Goal: Task Accomplishment & Management: Manage account settings

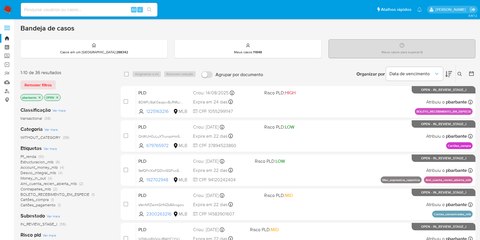
scroll to position [228, 0]
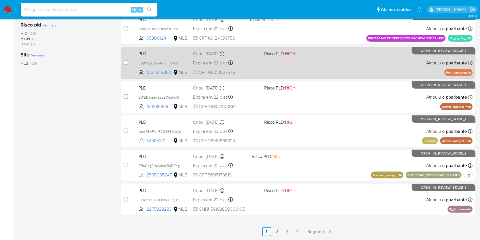
click at [290, 73] on div "PLD BBjX1LqCyFmG8tmvSvQC3Omo 1064349862 MLB Risco PLD: HIGH Criou: 12/08/2025 C…" at bounding box center [304, 62] width 337 height 29
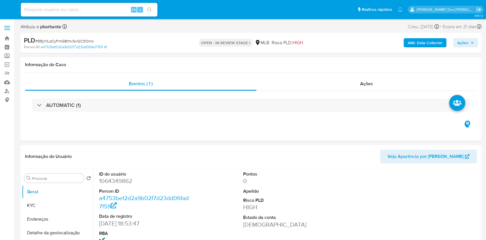
select select "10"
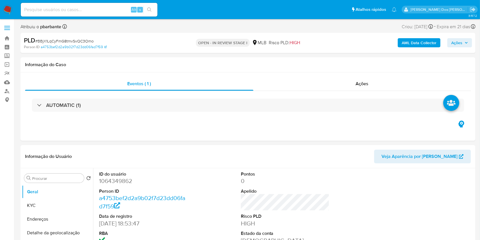
click at [463, 40] on span "Ações" at bounding box center [459, 43] width 17 height 8
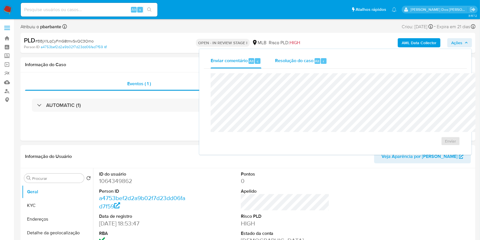
click at [315, 63] on span "Alt" at bounding box center [317, 60] width 5 height 5
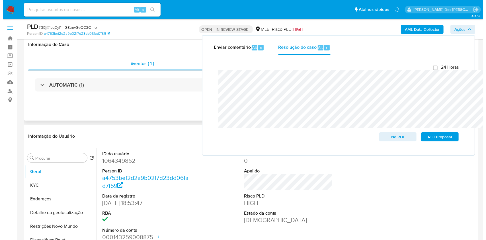
scroll to position [93, 0]
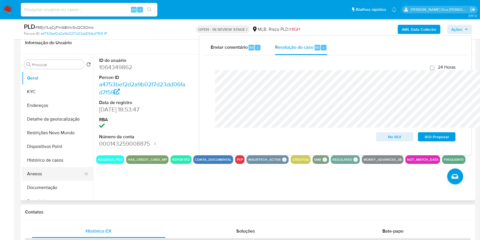
click at [42, 181] on button "Anexos" at bounding box center [55, 174] width 67 height 14
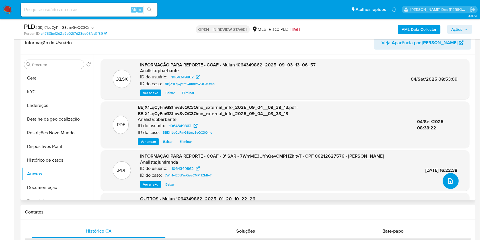
click at [450, 189] on button "upload-file" at bounding box center [451, 181] width 16 height 16
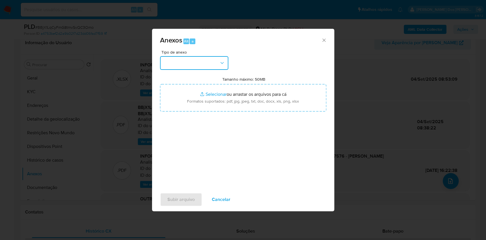
click at [199, 56] on button "button" at bounding box center [194, 63] width 68 height 14
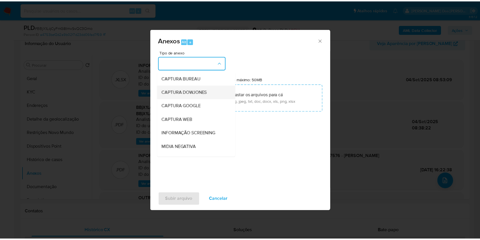
scroll to position [71, 0]
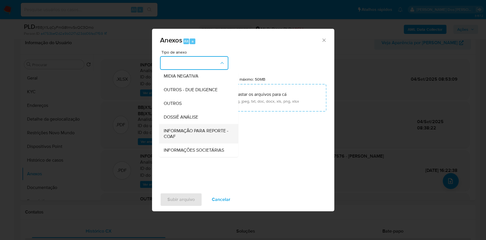
click at [174, 128] on span "INFORMAÇÃO PARA REPORTE - COAF" at bounding box center [196, 133] width 67 height 11
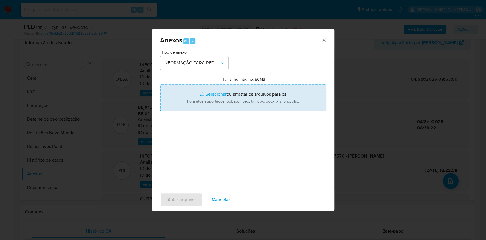
type input "C:\fakepath\2º SAR - XXX - CPF 06212627576 - GEOVAN SANTOS BARBOSA.pdf"
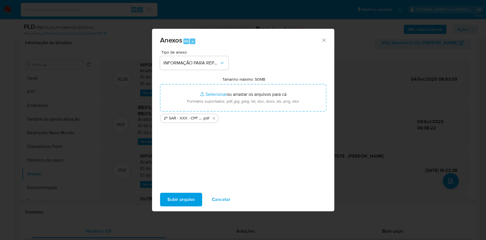
click at [171, 205] on span "Subir arquivo" at bounding box center [180, 199] width 27 height 13
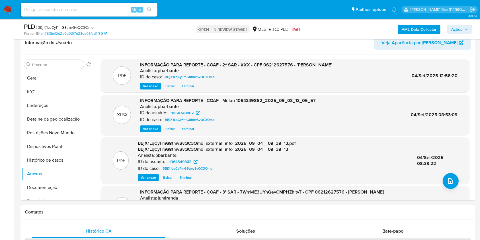
click at [462, 30] on span "Ações" at bounding box center [456, 29] width 11 height 9
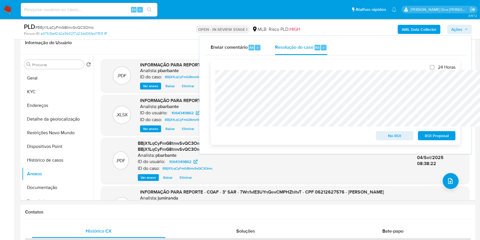
click at [437, 138] on span "ROI Proposal" at bounding box center [437, 136] width 30 height 8
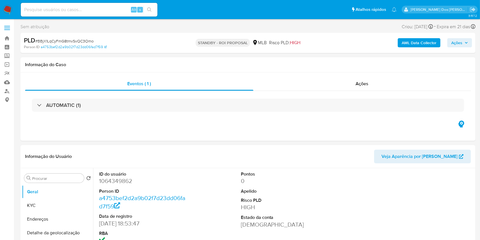
click at [90, 9] on input at bounding box center [89, 9] width 137 height 7
paste input "yX2SqCwN9bYBl240NZw6r6xM"
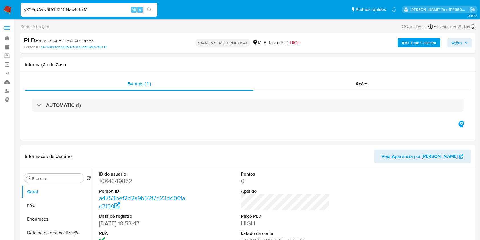
type input "yX2SqCwN9bYBl240NZw6r6xM"
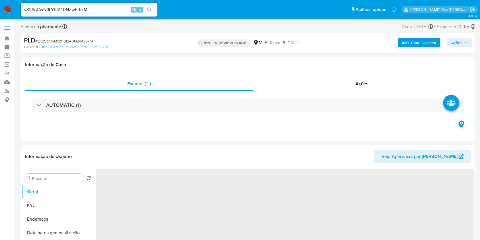
select select "10"
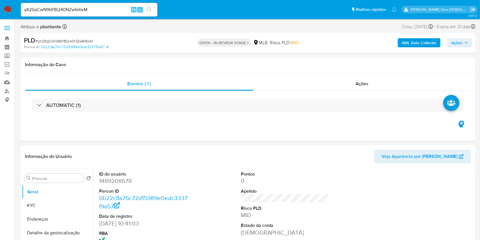
click at [454, 42] on span "Ações" at bounding box center [456, 42] width 11 height 9
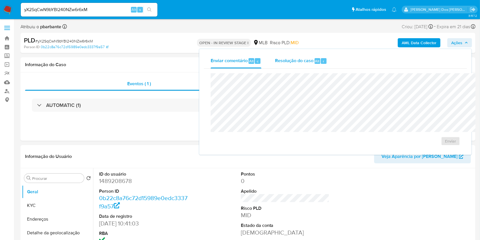
click at [275, 63] on span "Resolução do caso" at bounding box center [294, 61] width 38 height 7
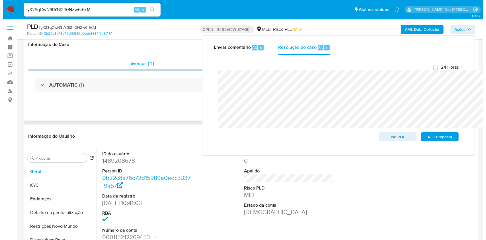
scroll to position [110, 0]
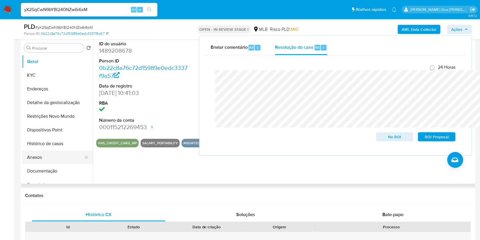
click at [41, 164] on button "Anexos" at bounding box center [55, 157] width 67 height 14
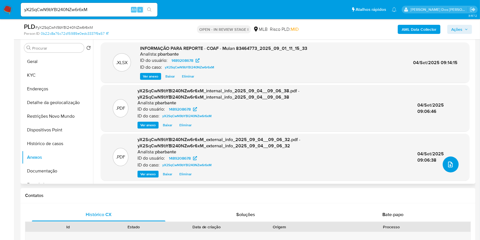
click at [450, 172] on button "upload-file" at bounding box center [451, 164] width 16 height 16
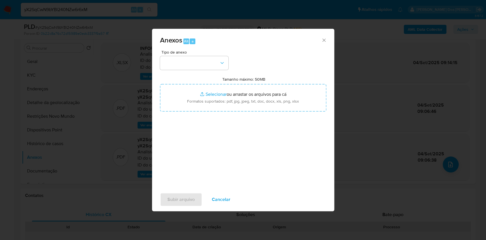
click at [208, 50] on span "Tipo de anexo" at bounding box center [195, 52] width 68 height 4
click at [207, 56] on button "button" at bounding box center [194, 63] width 68 height 14
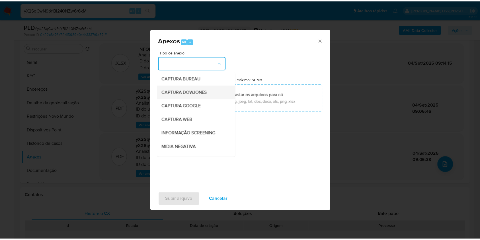
scroll to position [71, 0]
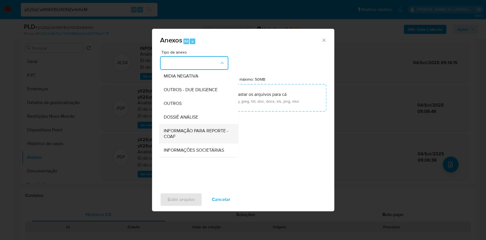
click at [179, 128] on span "INFORMAÇÃO PARA REPORTE - COAF" at bounding box center [196, 133] width 67 height 11
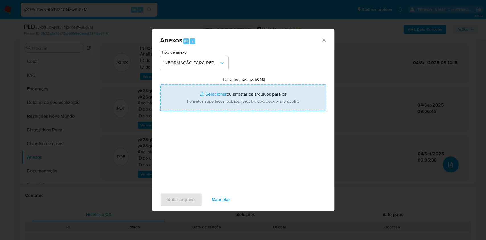
type input "C:\fakepath\SAR - XXX - CPF 08363284858 - ZEIN ALI SAMMOUR.pdf"
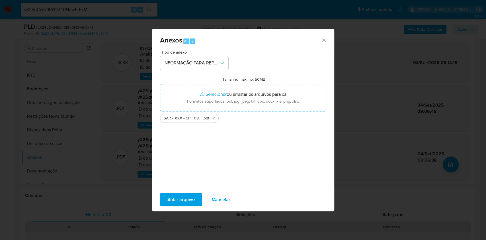
click at [169, 204] on span "Subir arquivo" at bounding box center [180, 199] width 27 height 13
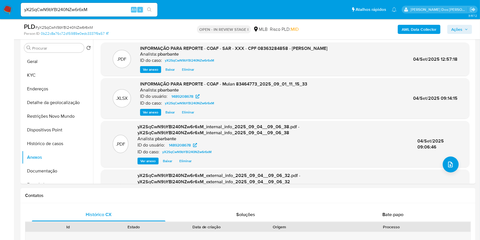
click at [470, 27] on button "Ações" at bounding box center [459, 29] width 25 height 9
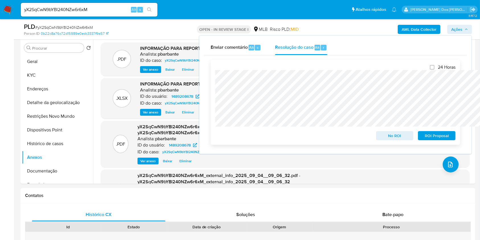
click at [436, 135] on span "ROI Proposal" at bounding box center [437, 136] width 30 height 8
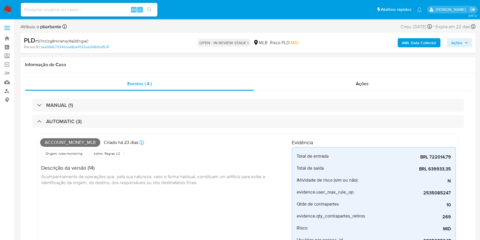
select select "10"
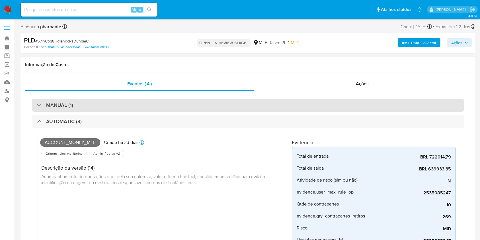
click at [146, 105] on div "MANUAL (1)" at bounding box center [248, 105] width 432 height 13
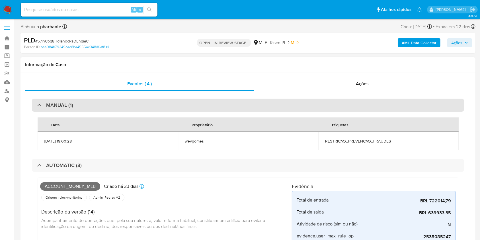
click at [146, 105] on div "MANUAL (1)" at bounding box center [248, 105] width 432 height 13
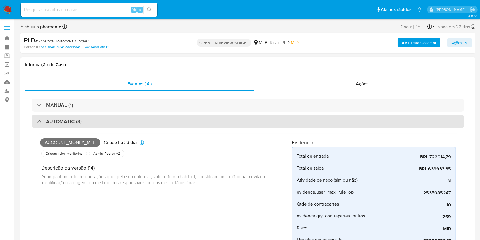
click at [142, 117] on div "AUTOMATIC (3)" at bounding box center [248, 121] width 432 height 13
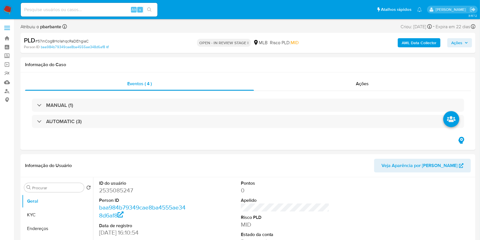
click at [420, 40] on b "AML Data Collector" at bounding box center [419, 42] width 35 height 9
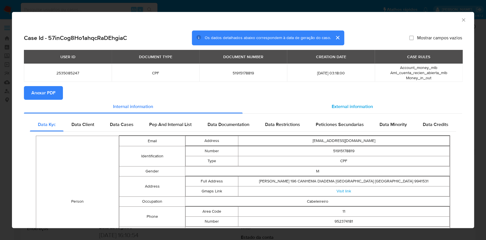
click at [346, 103] on div "External information" at bounding box center [353, 107] width 220 height 14
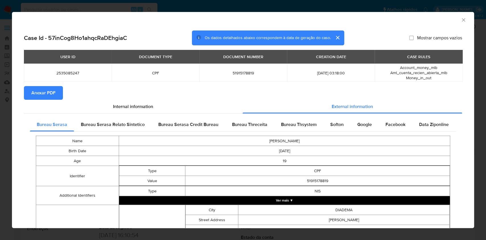
click at [32, 86] on div "USER ID DOCUMENT TYPE DOCUMENT NUMBER CREATION DATE CASE RULES 2535085247 CPF 5…" at bounding box center [243, 68] width 438 height 36
click at [27, 85] on div "USER ID DOCUMENT TYPE DOCUMENT NUMBER CREATION DATE CASE RULES 2535085247 CPF 5…" at bounding box center [243, 68] width 438 height 36
click at [32, 88] on span "Anexar PDF" at bounding box center [43, 93] width 24 height 13
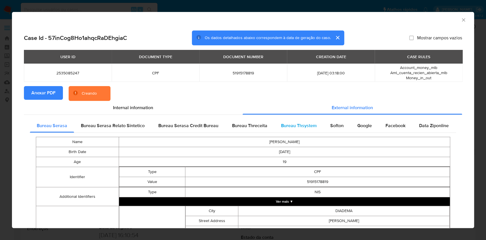
click at [291, 129] on div "Bureau Thsystem" at bounding box center [298, 126] width 49 height 14
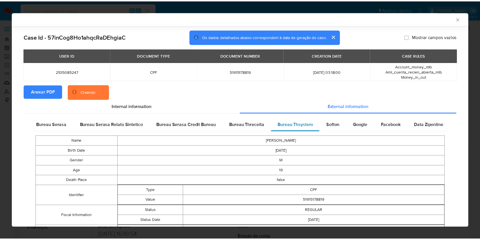
scroll to position [79, 0]
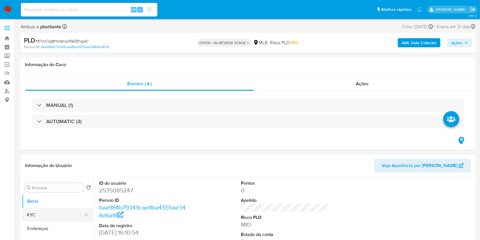
click at [37, 211] on button "KYC" at bounding box center [55, 215] width 67 height 14
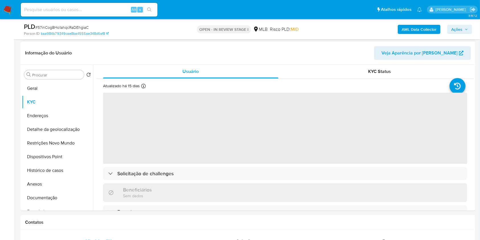
scroll to position [97, 0]
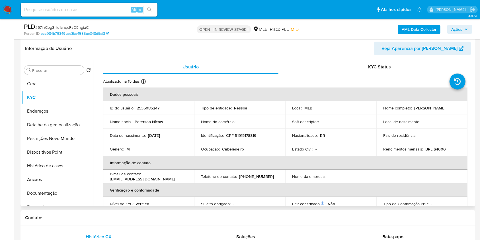
click at [238, 153] on td "Ocupação : Cabeleireiro" at bounding box center [239, 149] width 91 height 14
click at [237, 149] on p "Cabeleireiro" at bounding box center [233, 148] width 22 height 5
copy p "Cabeleireiro"
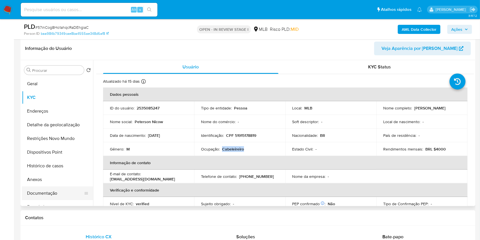
click at [56, 199] on button "Documentação" at bounding box center [55, 193] width 67 height 14
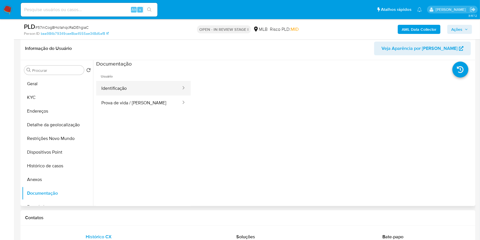
click at [147, 88] on button "Identificação" at bounding box center [138, 88] width 85 height 15
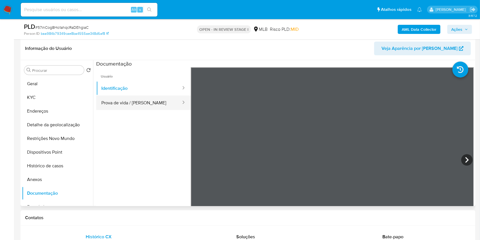
click at [132, 105] on button "Prova de vida / Selfie" at bounding box center [138, 102] width 85 height 15
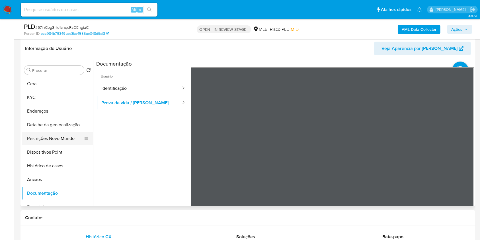
click at [63, 138] on button "Restrições Novo Mundo" at bounding box center [55, 139] width 67 height 14
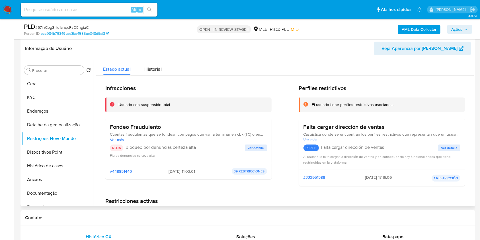
click at [255, 149] on span "Ver detalle" at bounding box center [256, 148] width 17 height 6
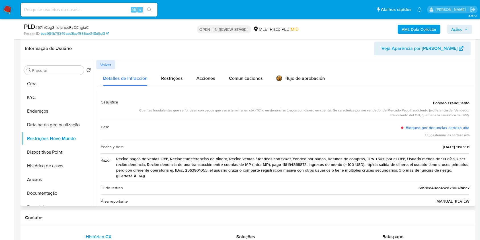
drag, startPoint x: 468, startPoint y: 127, endPoint x: 405, endPoint y: 132, distance: 63.6
click at [405, 132] on div "Casuística Fondeo Fraudulento Cuentas fraudulentas que se fondean con pagos que…" at bounding box center [285, 185] width 378 height 188
click at [34, 76] on div "Procurar Retornar ao pedido padrão Geral KYC Endereços Detalhe da geolocalizaçã…" at bounding box center [57, 133] width 71 height 145
click at [37, 85] on button "Geral" at bounding box center [55, 84] width 67 height 14
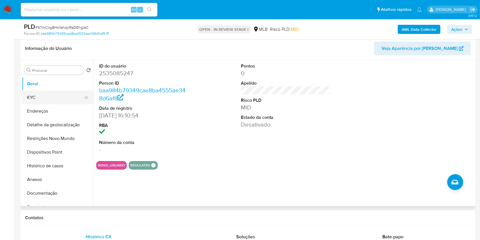
click at [57, 100] on button "KYC" at bounding box center [55, 98] width 67 height 14
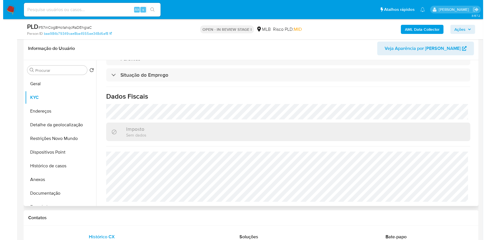
scroll to position [0, 0]
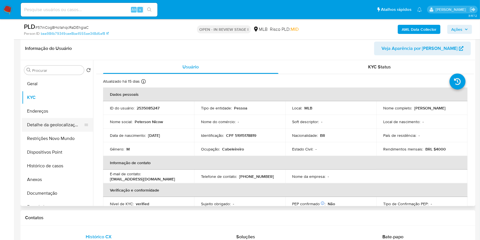
click at [54, 127] on button "Detalhe da geolocalização" at bounding box center [55, 125] width 67 height 14
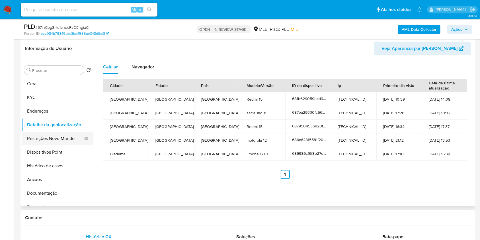
click at [65, 138] on button "Restrições Novo Mundo" at bounding box center [55, 139] width 67 height 14
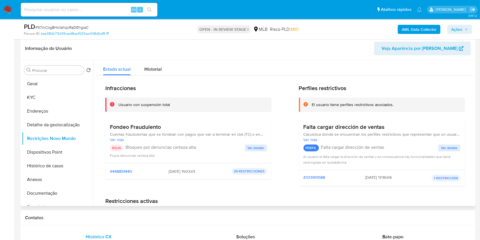
click at [256, 148] on span "Ver detalle" at bounding box center [256, 148] width 17 height 6
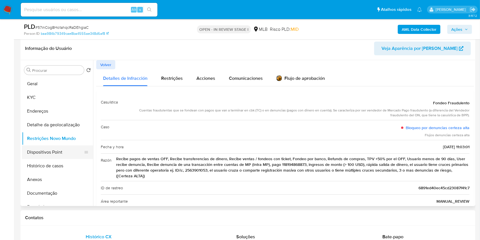
click at [56, 149] on button "Dispositivos Point" at bounding box center [55, 152] width 67 height 14
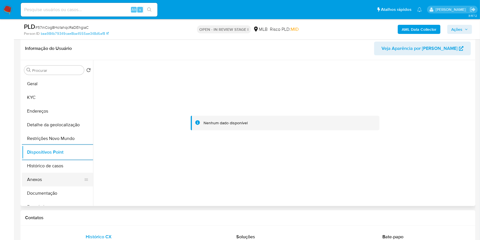
click at [64, 184] on button "Anexos" at bounding box center [55, 180] width 67 height 14
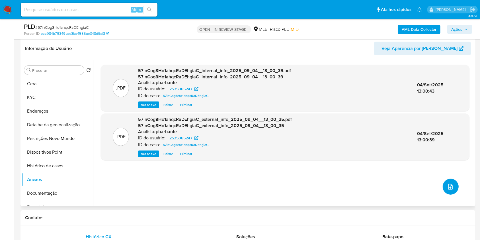
click at [452, 194] on button "upload-file" at bounding box center [451, 187] width 16 height 16
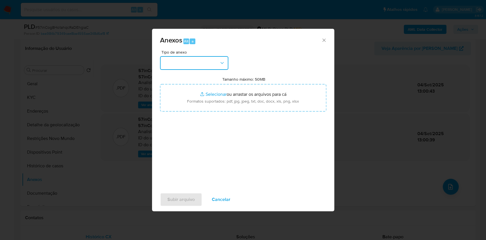
click at [208, 56] on button "button" at bounding box center [194, 63] width 68 height 14
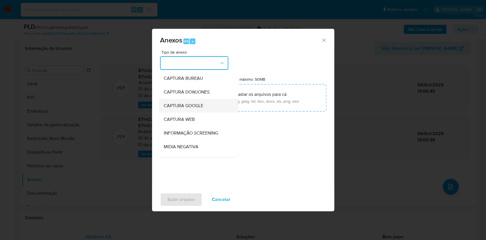
scroll to position [71, 0]
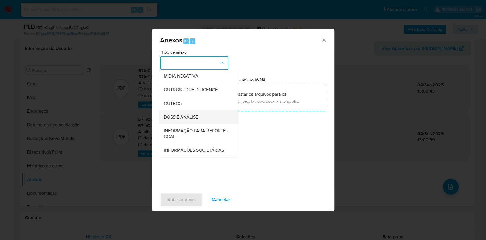
click at [175, 114] on span "DOSSIÊ ANÁLISE" at bounding box center [180, 117] width 34 height 6
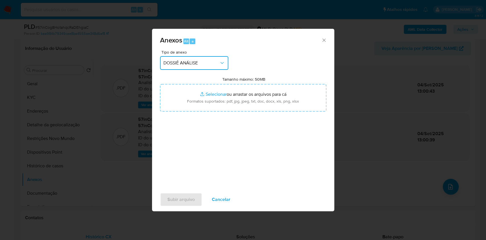
click at [190, 60] on span "DOSSIÊ ANÁLISE" at bounding box center [191, 63] width 56 height 6
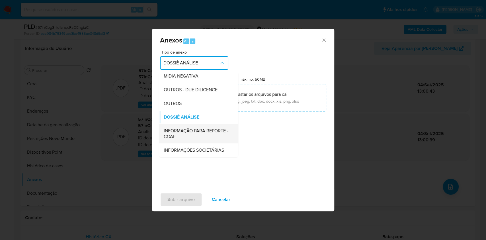
click at [164, 128] on span "INFORMAÇÃO PARA REPORTE - COAF" at bounding box center [196, 133] width 67 height 11
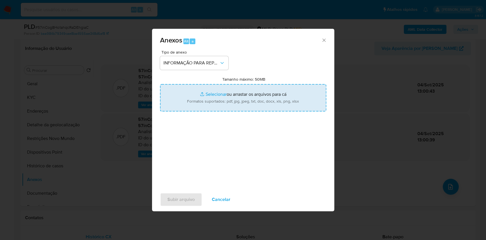
type input "C:\fakepath\Mulan 2535085247_2025_09_04_08_11_33.xlsx"
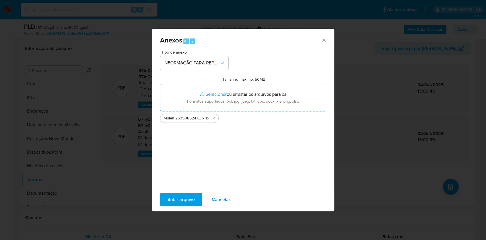
click at [173, 206] on span "Subir arquivo" at bounding box center [180, 199] width 27 height 13
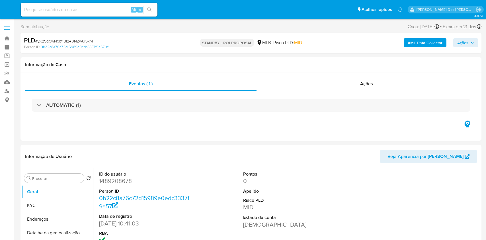
select select "10"
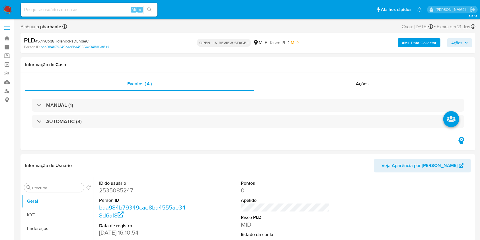
select select "10"
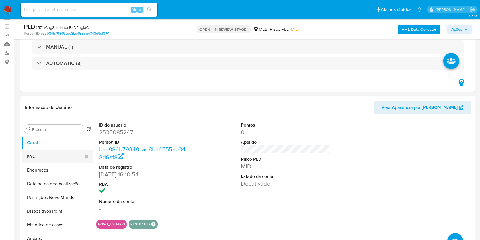
click at [58, 156] on button "KYC" at bounding box center [55, 156] width 67 height 14
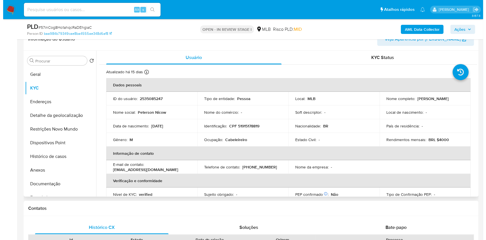
scroll to position [114, 0]
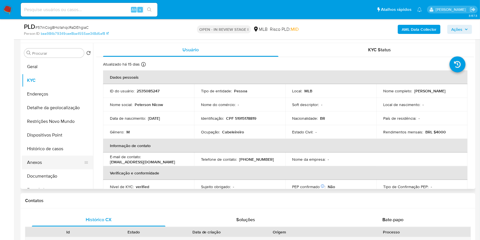
click at [58, 161] on button "Anexos" at bounding box center [55, 162] width 67 height 14
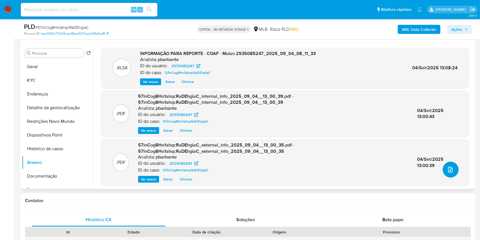
click at [447, 173] on icon "upload-file" at bounding box center [450, 169] width 7 height 7
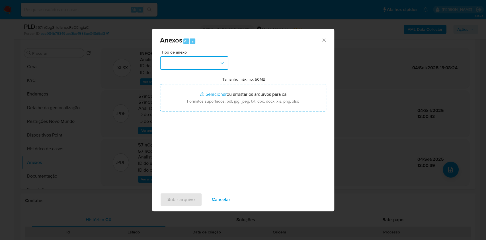
click at [201, 56] on button "button" at bounding box center [194, 63] width 68 height 14
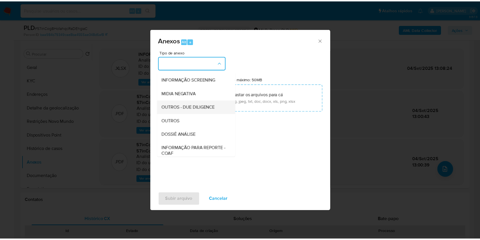
scroll to position [71, 0]
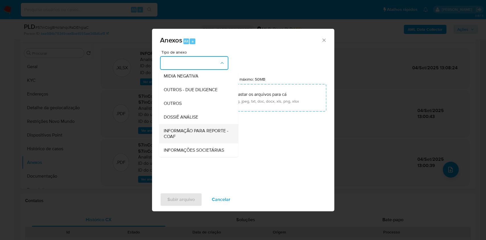
click at [184, 128] on span "INFORMAÇÃO PARA REPORTE - COAF" at bounding box center [196, 133] width 67 height 11
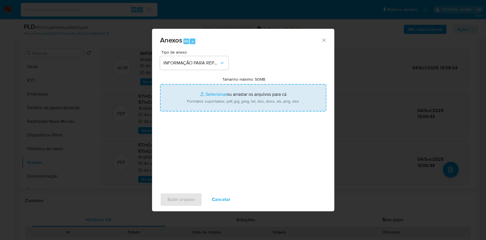
type input "C:\fakepath\SAR - XXX - CPF 51915178819 - PETERSON NICOW SOUZA MARQUES.pdf"
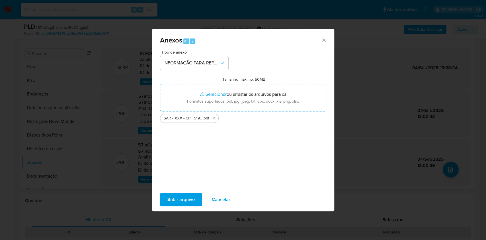
click at [168, 204] on span "Subir arquivo" at bounding box center [180, 199] width 27 height 13
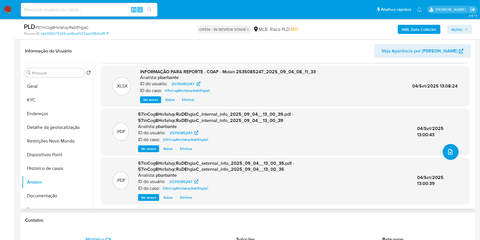
scroll to position [0, 0]
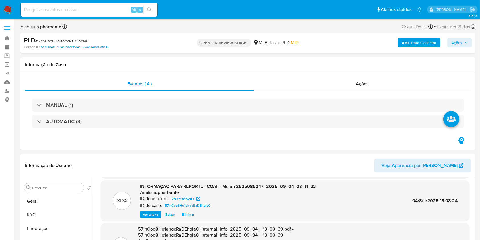
drag, startPoint x: 460, startPoint y: 39, endPoint x: 460, endPoint y: 45, distance: 5.7
click at [460, 39] on span "Ações" at bounding box center [456, 42] width 11 height 9
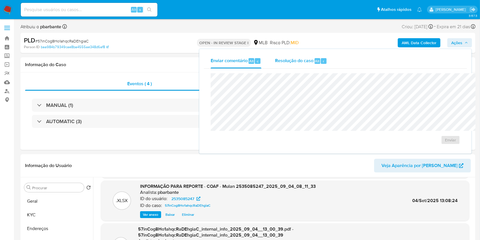
click at [275, 64] on div "Resolução do caso Alt r" at bounding box center [301, 61] width 52 height 15
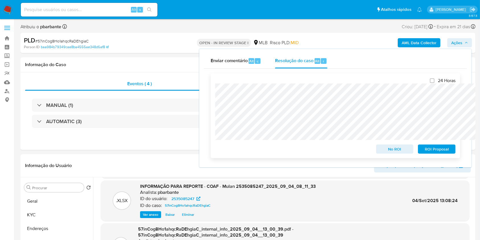
click at [444, 151] on span "ROI Proposal" at bounding box center [437, 149] width 30 height 8
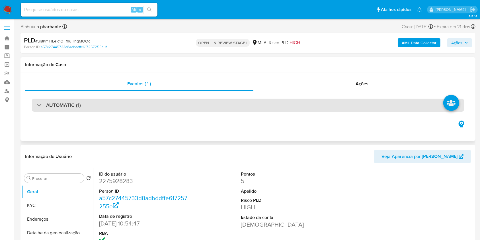
click at [132, 106] on div "AUTOMATIC (1)" at bounding box center [248, 105] width 432 height 13
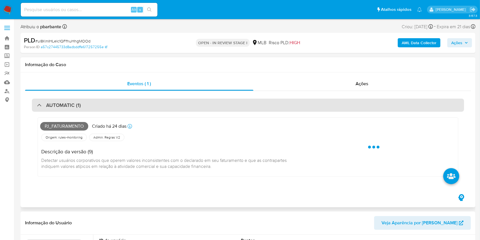
select select "10"
click at [157, 106] on div "AUTOMATIC (1)" at bounding box center [248, 105] width 432 height 13
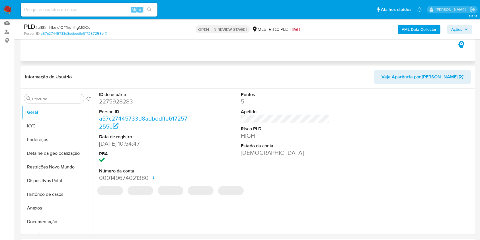
scroll to position [114, 0]
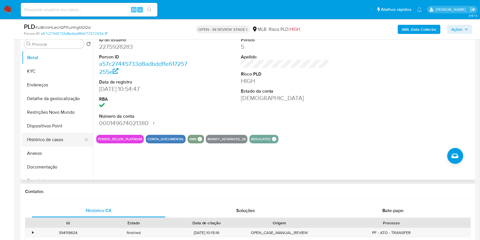
click at [59, 146] on button "Histórico de casos" at bounding box center [55, 140] width 67 height 14
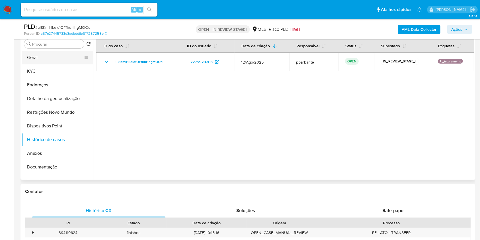
click at [39, 64] on button "Geral" at bounding box center [55, 58] width 67 height 14
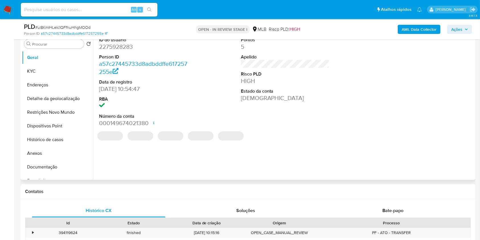
click at [115, 51] on dd "2275928283" at bounding box center [143, 47] width 89 height 8
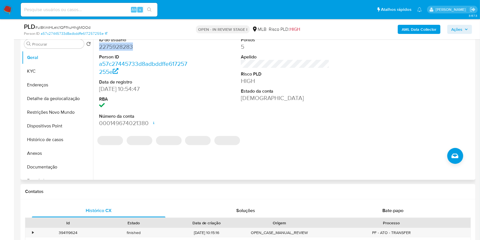
click at [115, 51] on dd "2275928283" at bounding box center [143, 47] width 89 height 8
copy dd "2275928283"
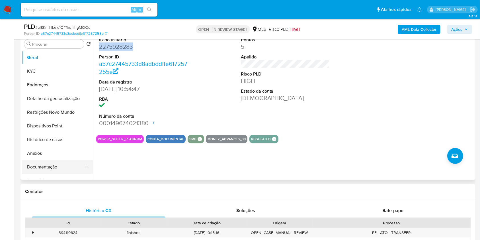
click at [40, 174] on button "Documentação" at bounding box center [55, 167] width 67 height 14
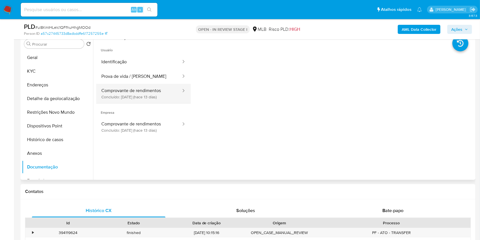
click at [137, 103] on button "Comprovante de rendimentos Concluído: [DATE] (hace 13 días)" at bounding box center [138, 93] width 85 height 19
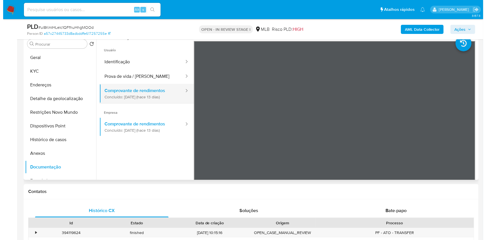
scroll to position [38, 0]
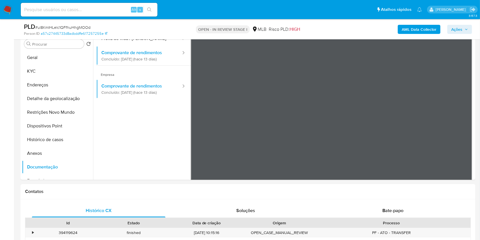
click at [410, 28] on b "AML Data Collector" at bounding box center [419, 29] width 35 height 9
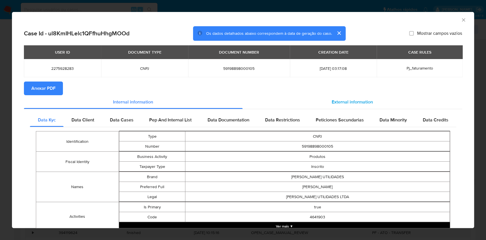
click at [355, 103] on span "External information" at bounding box center [352, 102] width 41 height 7
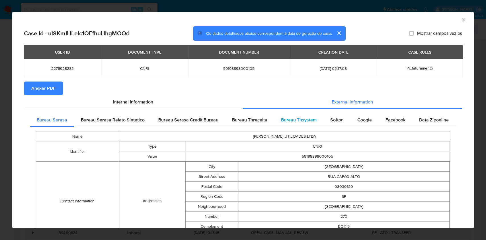
click at [294, 122] on span "Bureau Thsystem" at bounding box center [299, 119] width 36 height 7
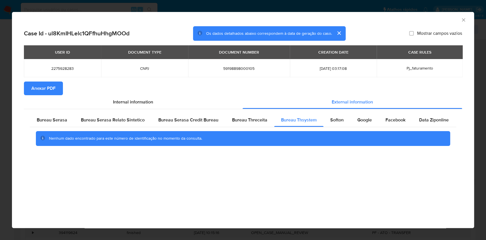
click at [48, 90] on span "Anexar PDF" at bounding box center [43, 88] width 24 height 13
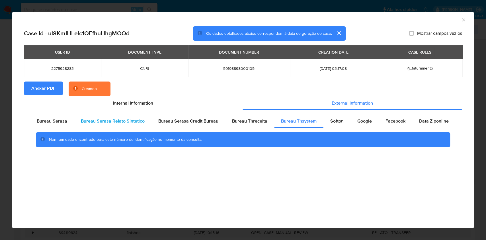
click at [61, 122] on span "Bureau Serasa" at bounding box center [52, 121] width 30 height 7
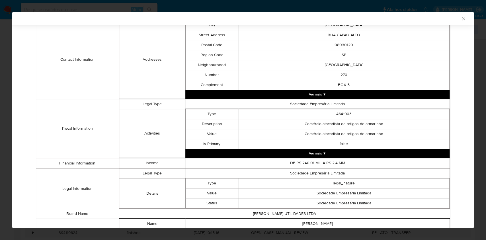
scroll to position [203, 0]
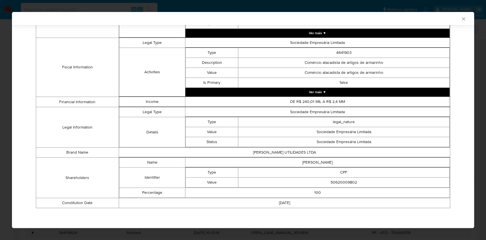
click at [339, 184] on td "50620009802" at bounding box center [343, 182] width 211 height 10
copy td "50620009802"
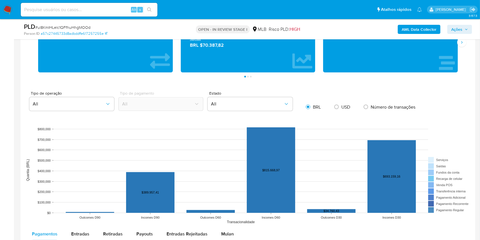
scroll to position [569, 0]
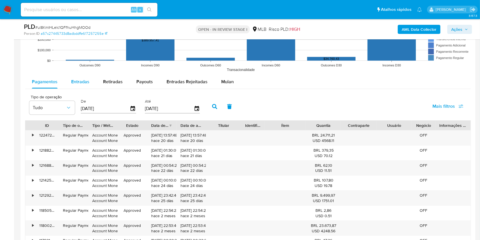
click at [84, 85] on span "Entradas" at bounding box center [80, 81] width 18 height 7
select select "10"
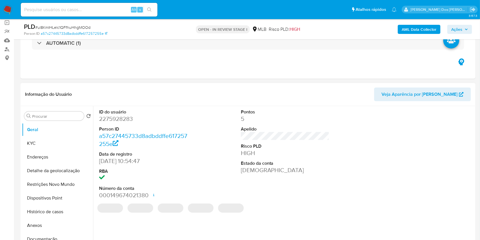
scroll to position [76, 0]
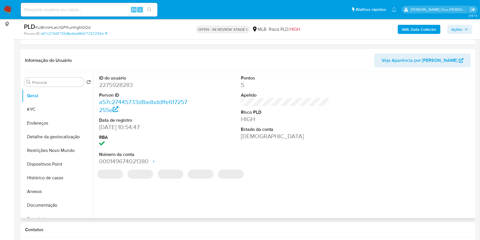
select select "10"
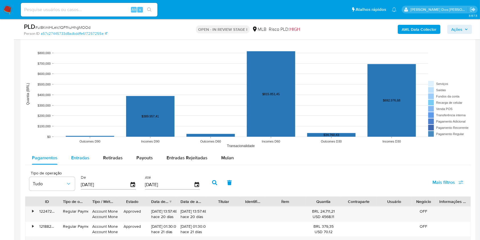
click at [79, 160] on div "Entradas" at bounding box center [80, 158] width 18 height 14
select select "10"
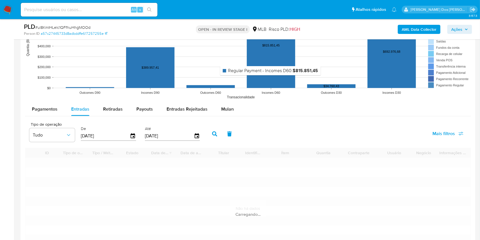
scroll to position [569, 0]
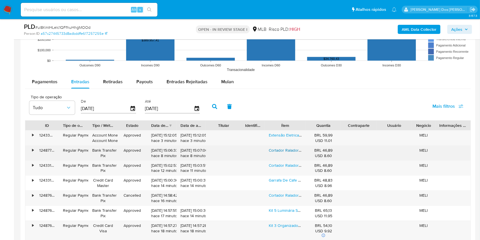
click at [277, 153] on link "Cortador Ralador Fatiador Legume Multifuncional 12 Em 1" at bounding box center [319, 150] width 100 height 6
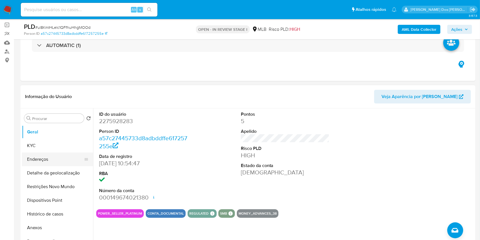
scroll to position [0, 0]
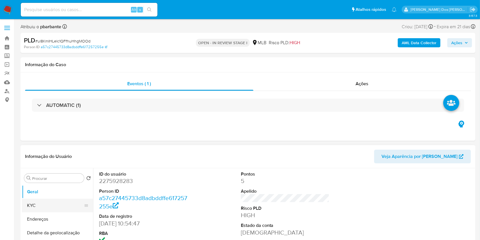
click at [54, 210] on button "KYC" at bounding box center [55, 205] width 67 height 14
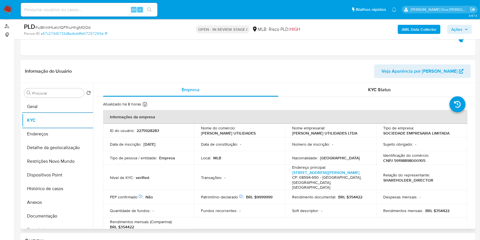
scroll to position [76, 0]
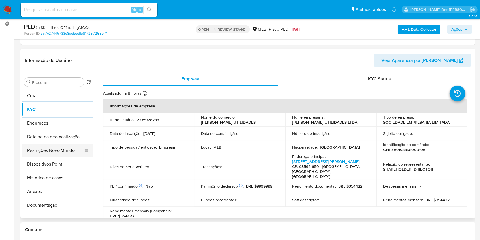
click at [63, 154] on button "Restrições Novo Mundo" at bounding box center [55, 151] width 67 height 14
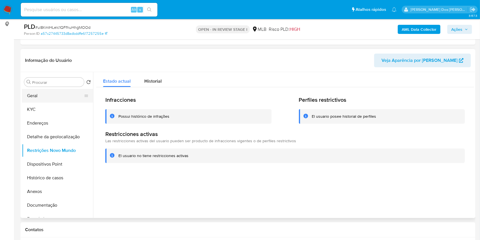
click at [59, 103] on button "Geral" at bounding box center [55, 96] width 67 height 14
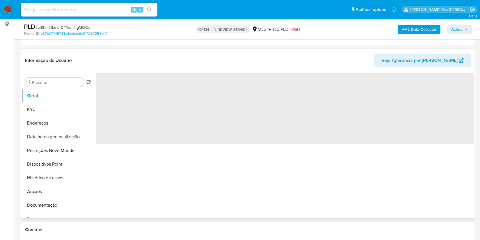
click at [156, 104] on span "‌" at bounding box center [285, 108] width 378 height 71
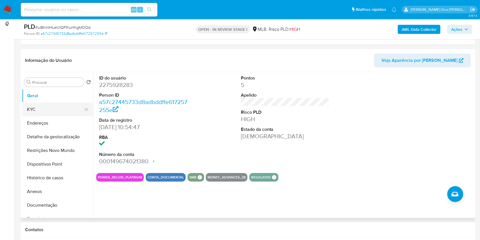
click at [60, 116] on button "KYC" at bounding box center [55, 110] width 67 height 14
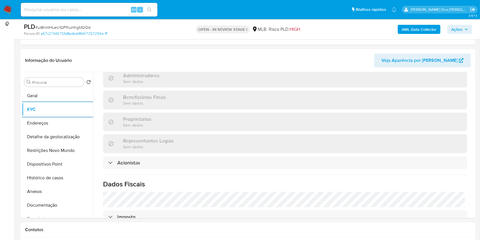
scroll to position [364, 0]
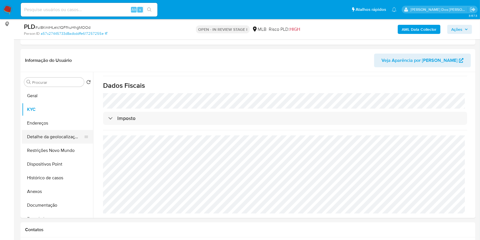
click at [50, 144] on button "Detalhe da geolocalização" at bounding box center [55, 137] width 67 height 14
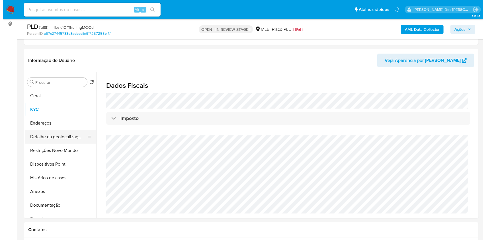
scroll to position [0, 0]
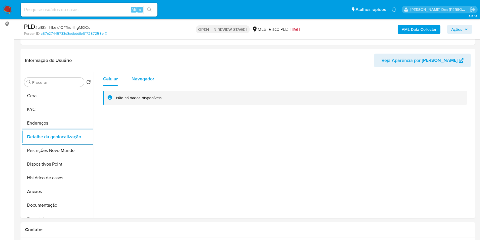
click at [136, 86] on div "Navegador" at bounding box center [143, 79] width 23 height 14
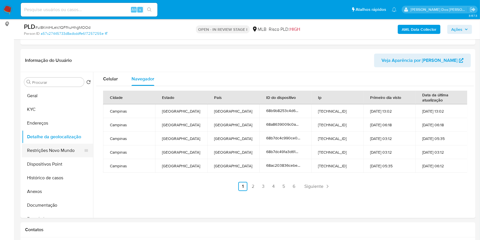
click at [48, 157] on button "Restrições Novo Mundo" at bounding box center [55, 151] width 67 height 14
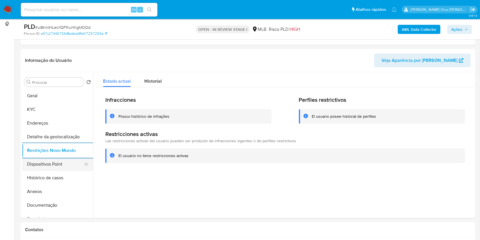
click at [66, 171] on button "Dispositivos Point" at bounding box center [55, 164] width 67 height 14
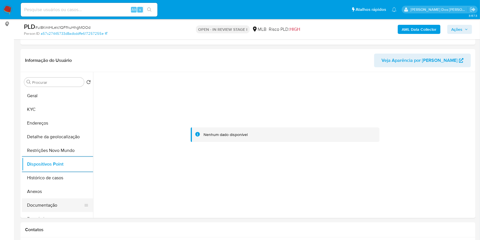
click at [52, 210] on button "Documentação" at bounding box center [55, 205] width 67 height 14
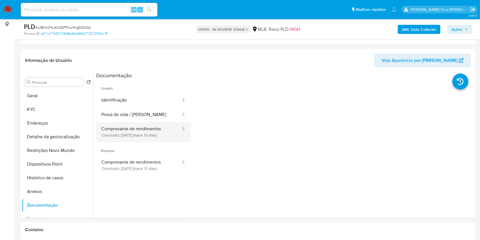
click at [148, 138] on button "Comprovante de rendimentos Concluído: [DATE] (hace 13 días)" at bounding box center [138, 131] width 85 height 19
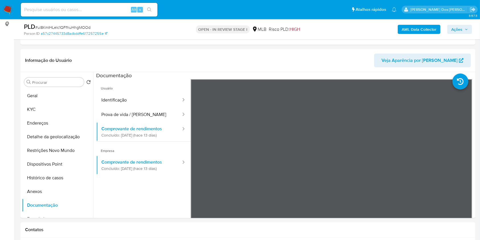
click at [456, 24] on div "AML Data Collector Ações" at bounding box center [398, 28] width 148 height 13
click at [462, 29] on span "Ações" at bounding box center [459, 29] width 17 height 8
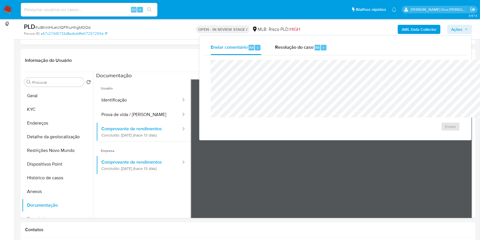
click at [271, 55] on div "Enviar" at bounding box center [335, 95] width 263 height 80
click at [275, 52] on div "Resolução do caso Alt r" at bounding box center [301, 47] width 52 height 15
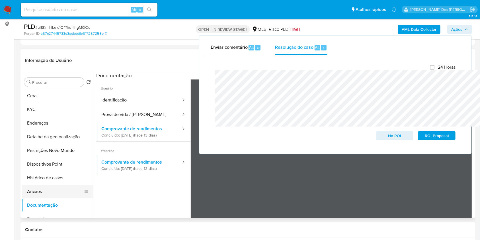
click at [55, 196] on button "Anexos" at bounding box center [55, 192] width 67 height 14
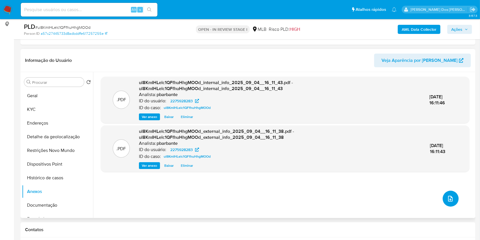
click at [450, 206] on button "upload-file" at bounding box center [451, 198] width 16 height 16
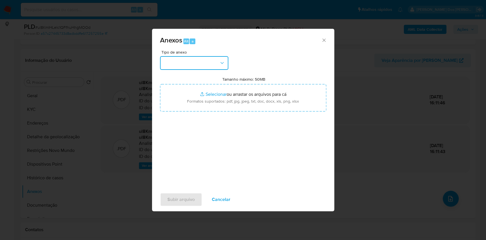
click at [208, 56] on button "button" at bounding box center [194, 63] width 68 height 14
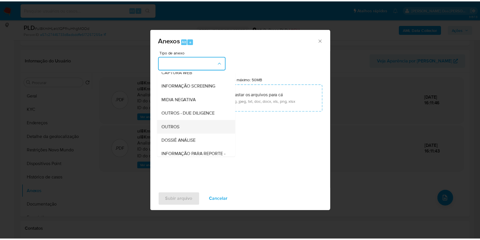
scroll to position [71, 0]
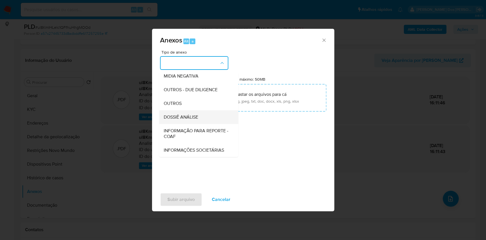
click at [169, 114] on span "DOSSIÊ ANÁLISE" at bounding box center [180, 117] width 34 height 6
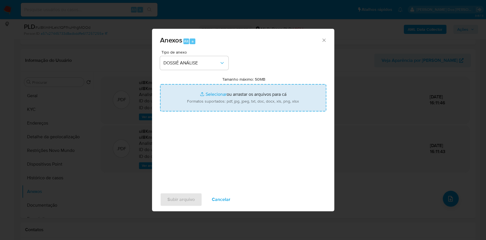
type input "C:\fakepath\DECLÍNIO - CNPJ 59198898000105 - GABRIEL GUERRA UTILIDADES LTDA.pdf"
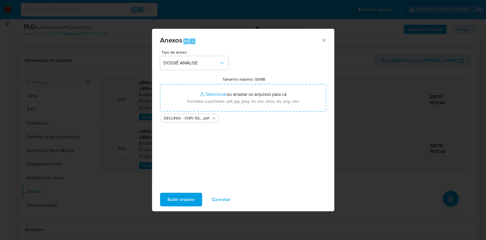
click at [171, 204] on span "Subir arquivo" at bounding box center [180, 199] width 27 height 13
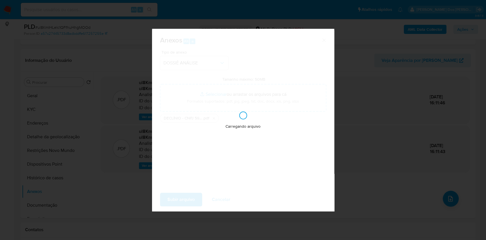
click at [470, 28] on div "Anexos Alt a Tipo de anexo DOSSIÊ ANÁLISE Tamanho máximo: 50MB Selecionar arqui…" at bounding box center [243, 120] width 486 height 240
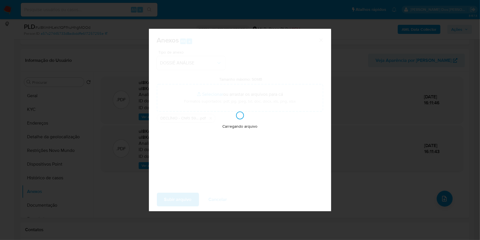
click at [470, 28] on button "Ações" at bounding box center [459, 29] width 25 height 9
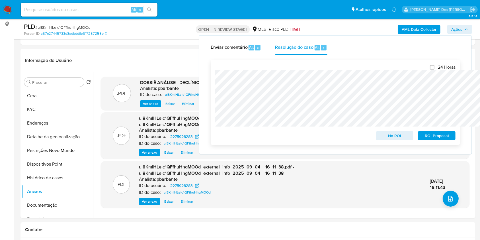
click at [403, 133] on span "No ROI" at bounding box center [395, 136] width 30 height 8
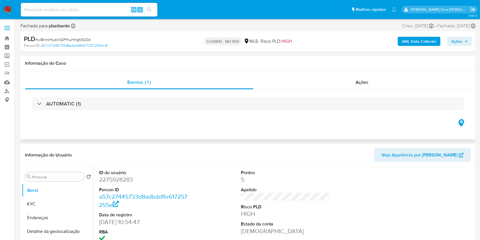
select select "10"
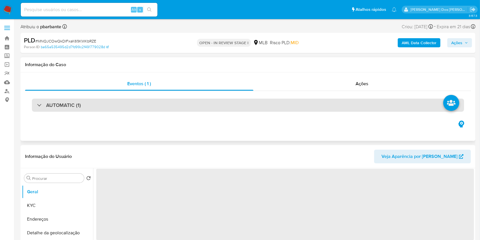
click at [175, 105] on div "AUTOMATIC (1)" at bounding box center [248, 105] width 432 height 13
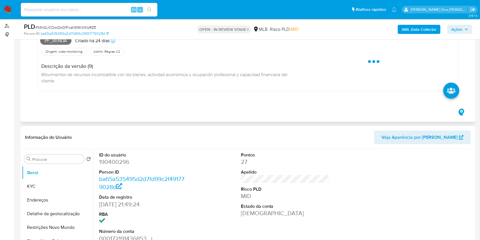
scroll to position [64, 0]
select select "10"
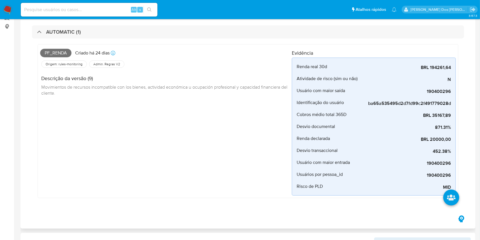
scroll to position [0, 0]
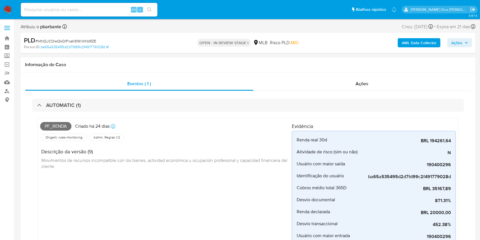
click at [187, 97] on div "AUTOMATIC (1) Pf_renda [PERSON_NAME] 24 [PERSON_NAME] [PERSON_NAME]: [DATE] 00:…" at bounding box center [248, 189] width 446 height 196
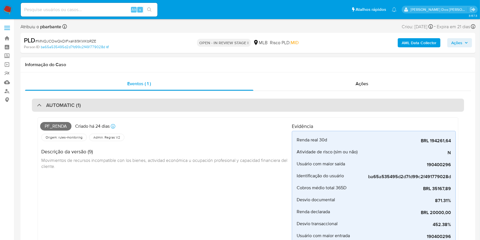
click at [180, 103] on div "AUTOMATIC (1)" at bounding box center [248, 105] width 432 height 13
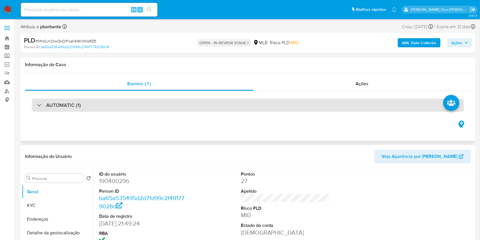
scroll to position [12, 0]
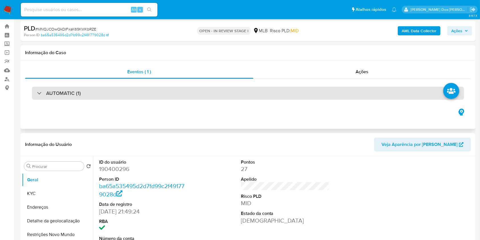
click at [198, 90] on div "AUTOMATIC (1)" at bounding box center [248, 93] width 432 height 13
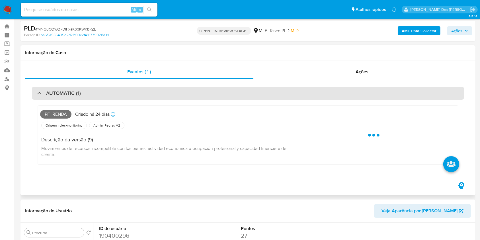
click at [198, 90] on div "AUTOMATIC (1)" at bounding box center [248, 93] width 432 height 13
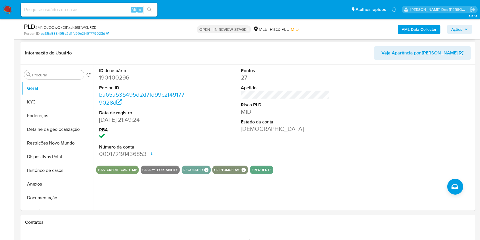
scroll to position [83, 0]
click at [112, 81] on dd "190400296" at bounding box center [143, 77] width 89 height 8
copy dd "190400296"
